Goal: Information Seeking & Learning: Learn about a topic

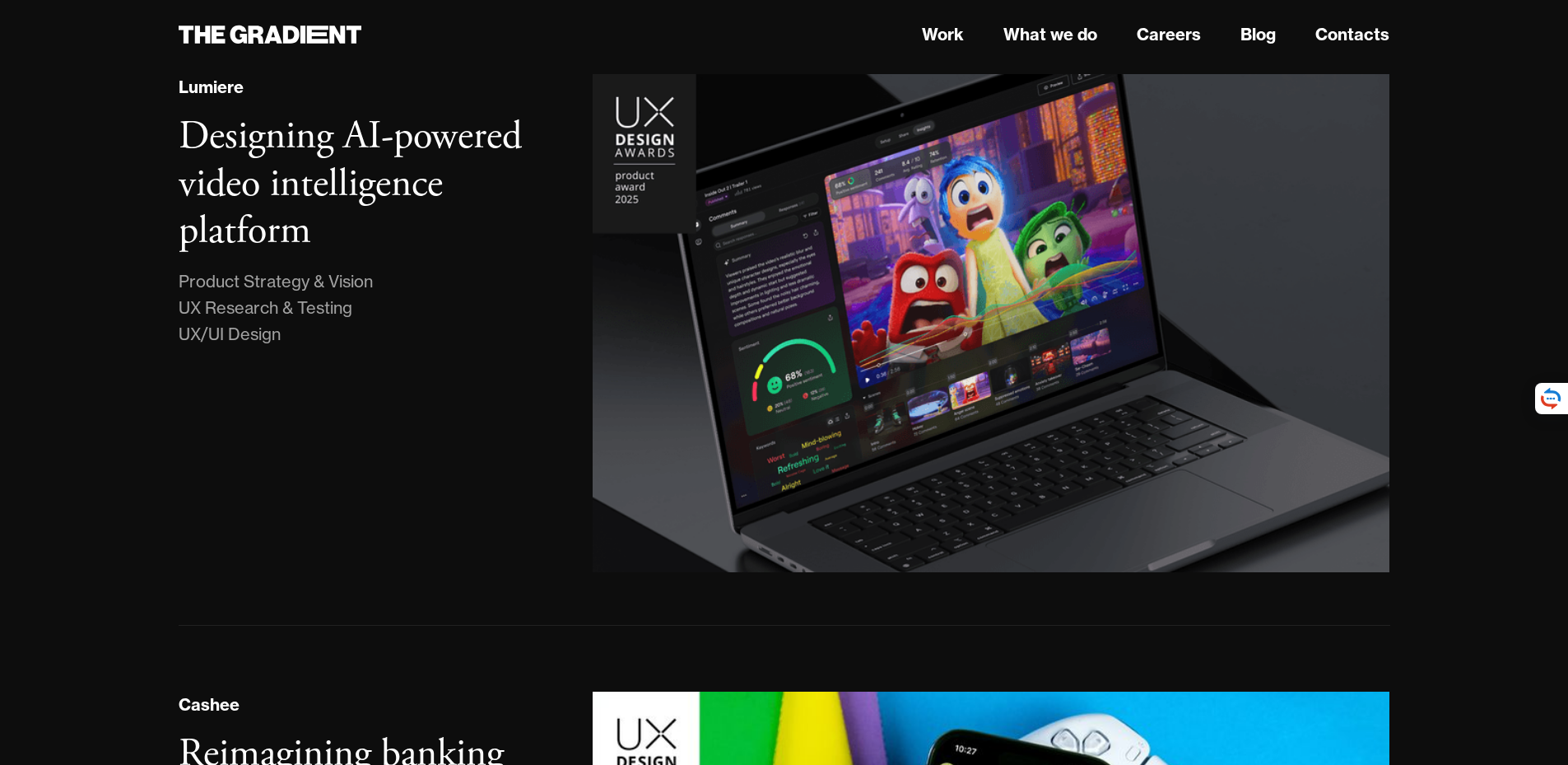
scroll to position [576, 0]
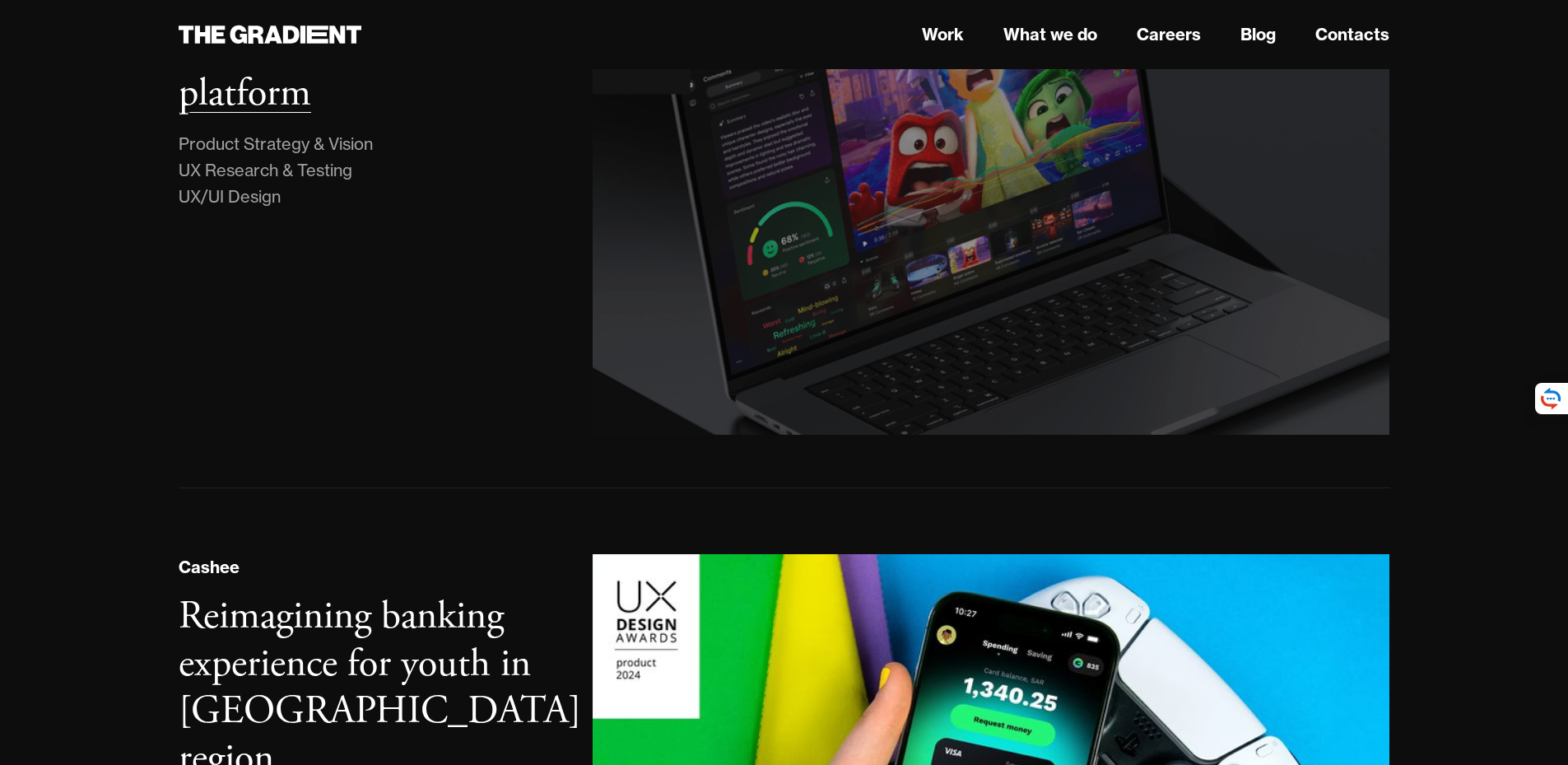
click at [440, 118] on h3 "Designing AI-powered video intelligence platform" at bounding box center [350, 46] width 344 height 145
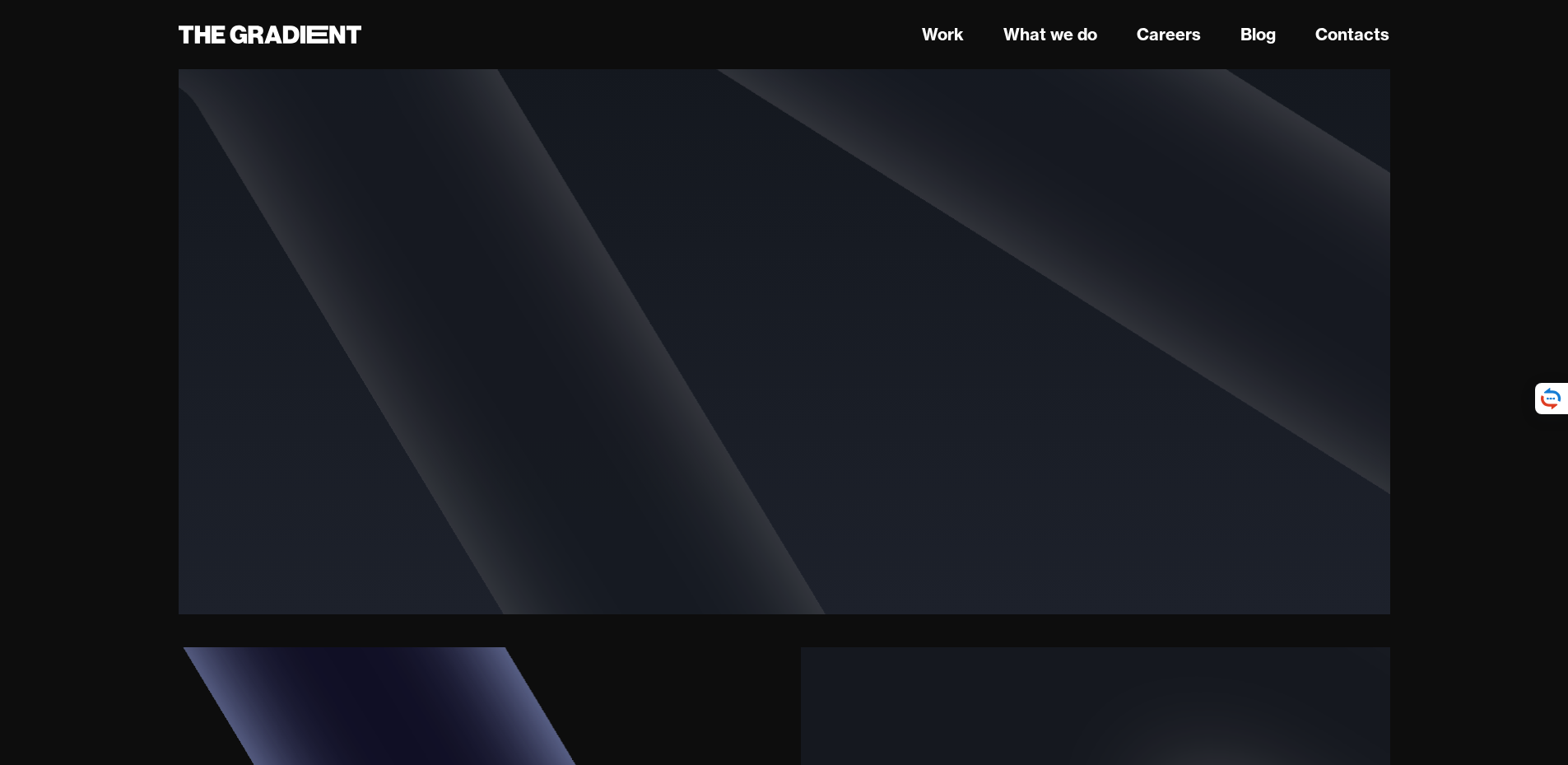
scroll to position [2881, 0]
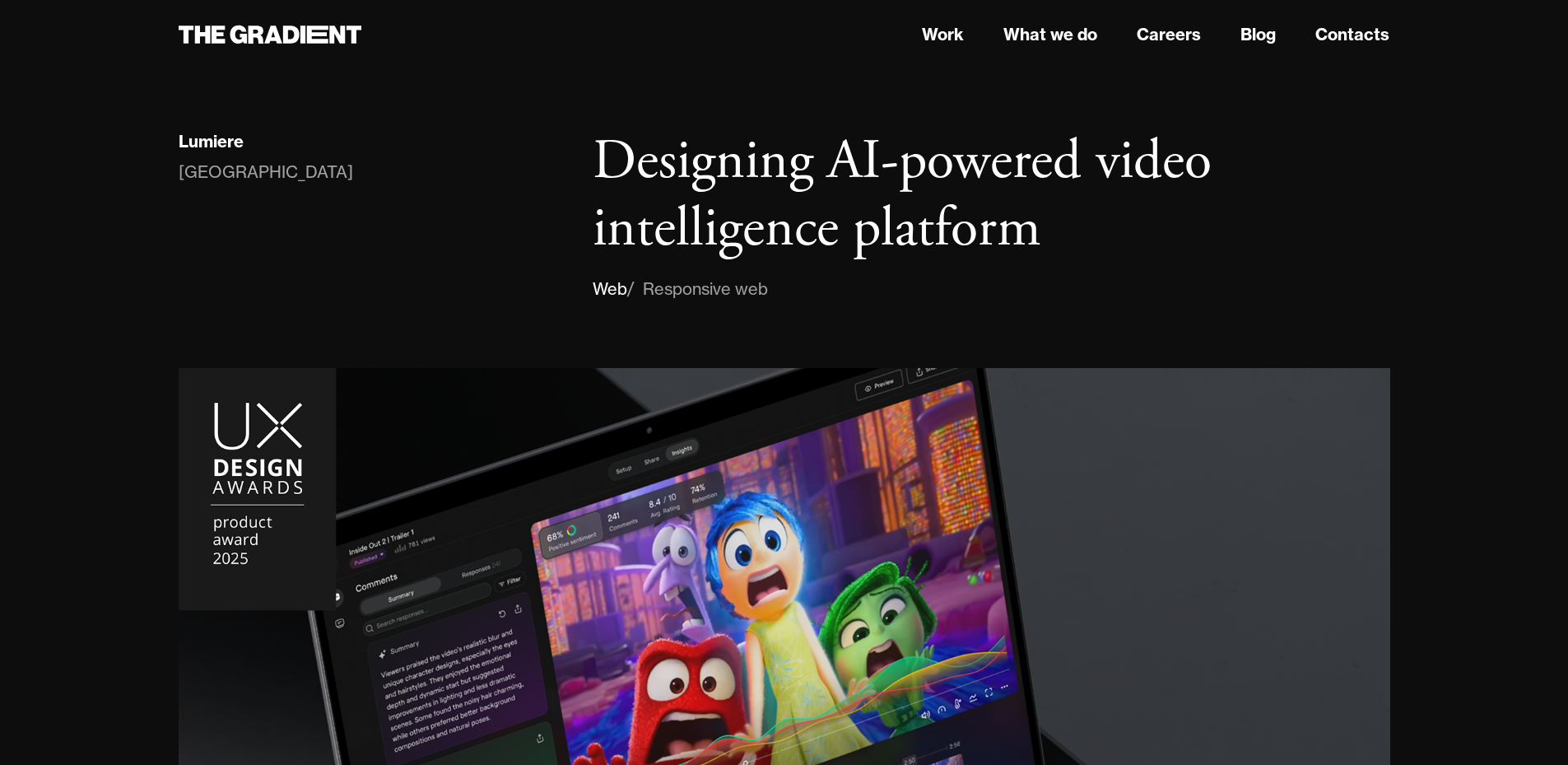
scroll to position [2881, 0]
